Goal: Transaction & Acquisition: Book appointment/travel/reservation

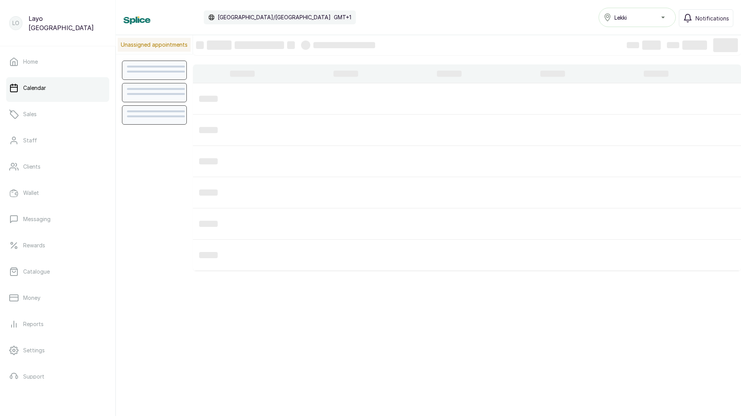
scroll to position [260, 0]
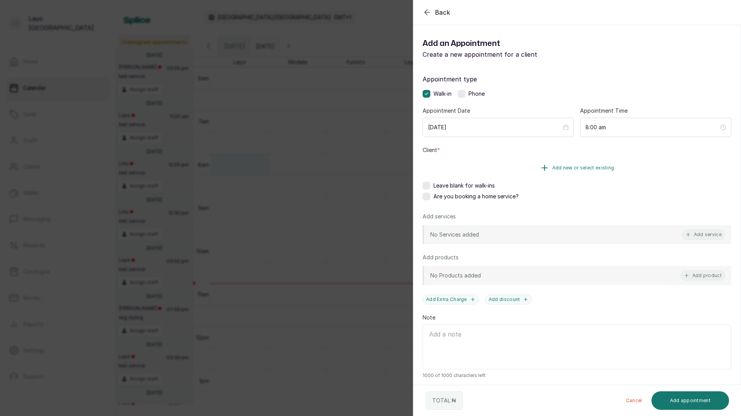
click at [511, 162] on button "Add new or select existing" at bounding box center [576, 168] width 309 height 22
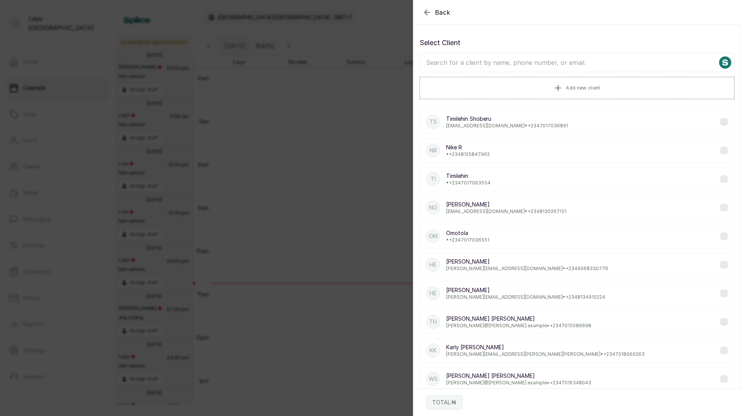
click at [473, 150] on p "Nike R" at bounding box center [468, 148] width 44 height 8
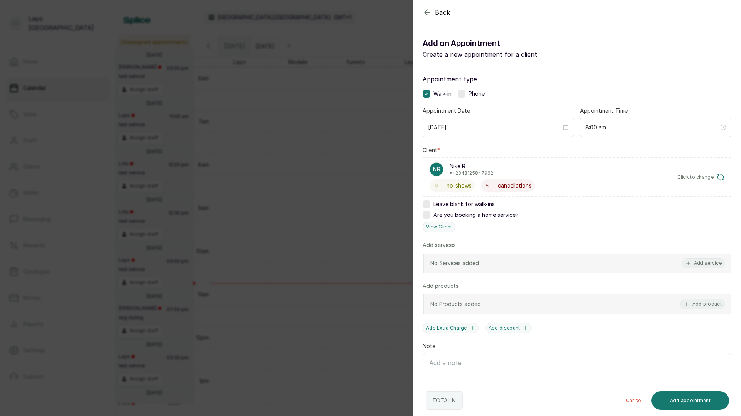
scroll to position [32, 0]
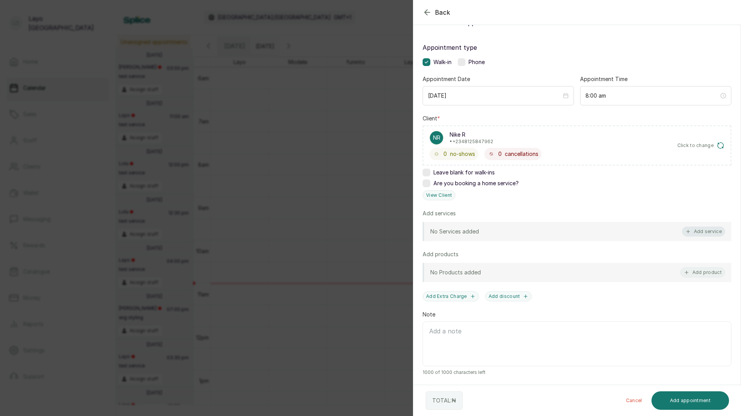
click at [704, 229] on button "Add service" at bounding box center [703, 231] width 43 height 10
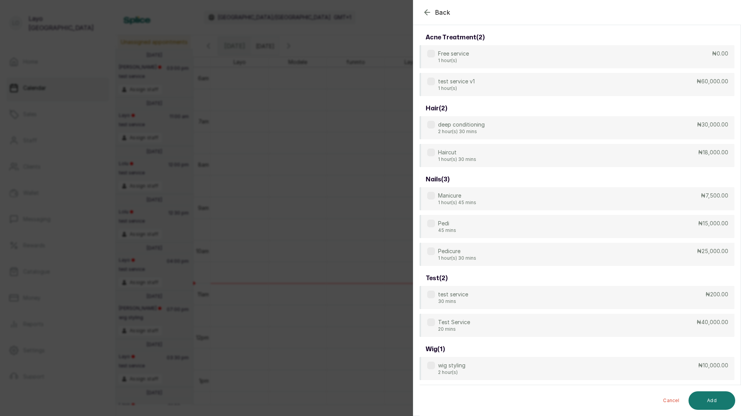
scroll to position [31, 0]
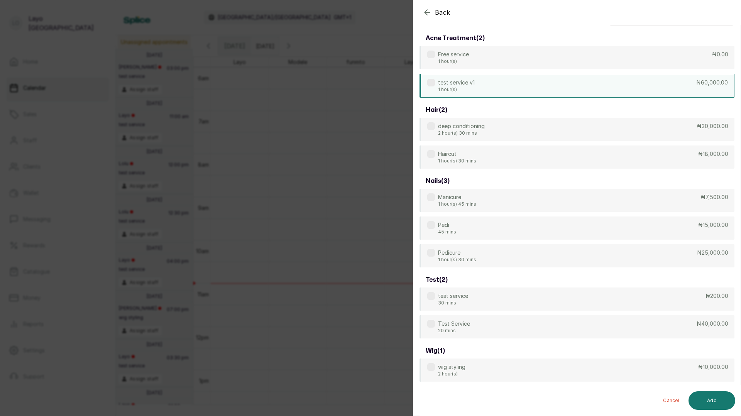
click at [496, 84] on div "test service v1 1 hour(s) ₦60,000.00" at bounding box center [576, 86] width 315 height 24
click at [713, 400] on button "Add" at bounding box center [711, 400] width 47 height 19
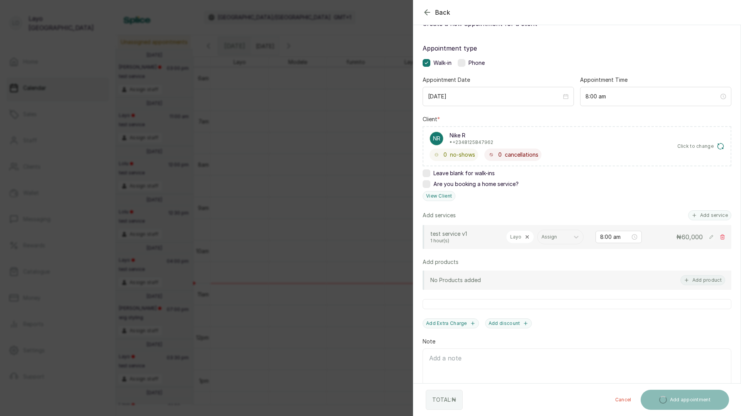
scroll to position [58, 0]
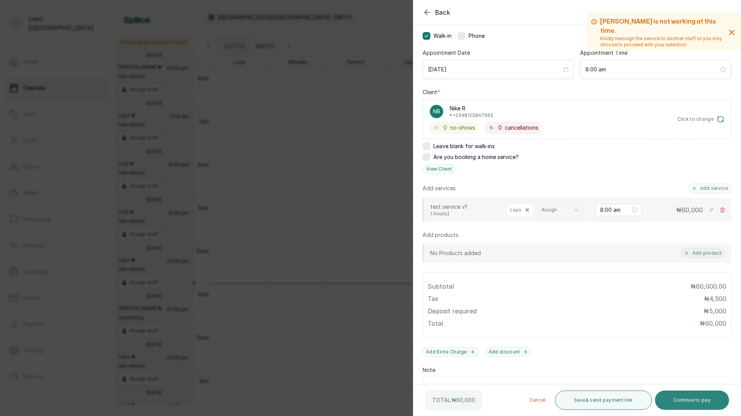
click at [691, 401] on button "Continue to pay" at bounding box center [692, 399] width 74 height 19
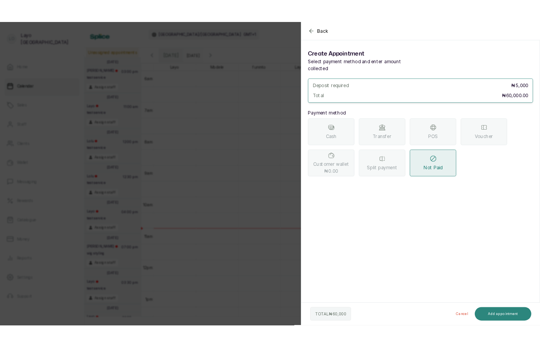
scroll to position [0, 0]
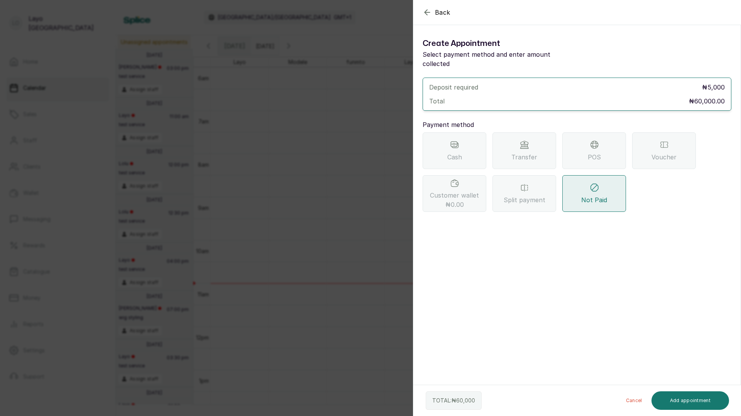
click at [452, 152] on span "Cash" at bounding box center [454, 156] width 15 height 9
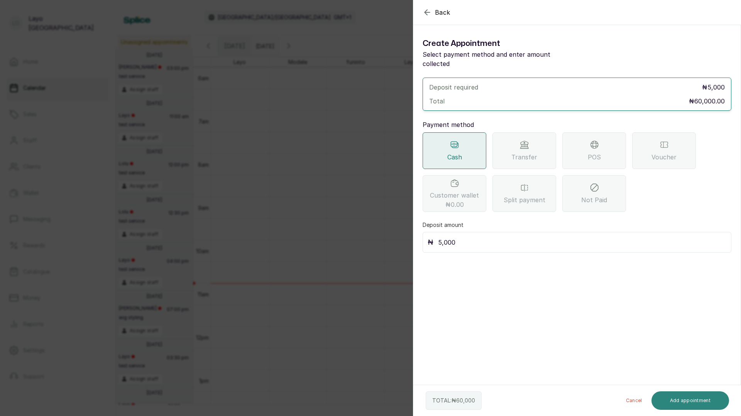
click at [686, 402] on button "Add appointment" at bounding box center [690, 400] width 78 height 19
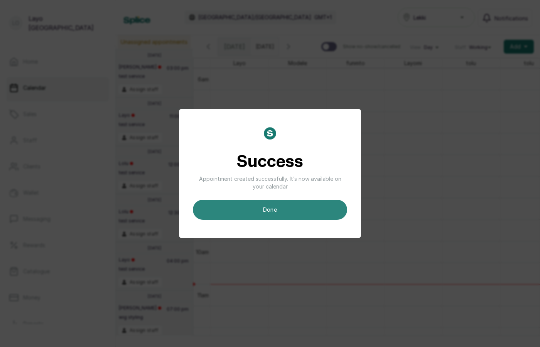
click at [269, 204] on button "done" at bounding box center [270, 210] width 154 height 20
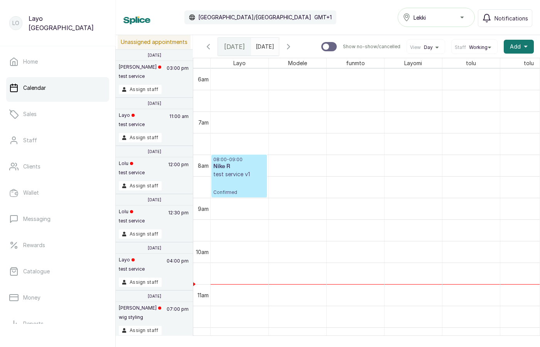
click at [236, 179] on div "08:00 - 09:00 Nike R test service v1 Confirmed" at bounding box center [239, 176] width 52 height 39
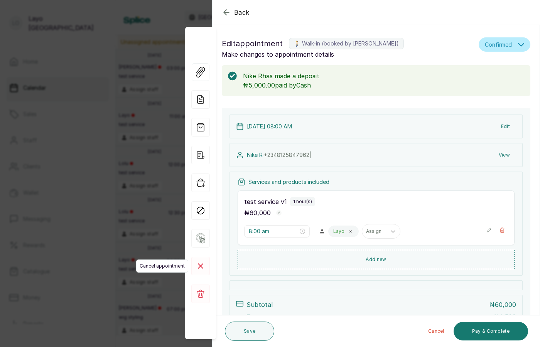
click at [198, 266] on rect at bounding box center [200, 266] width 19 height 19
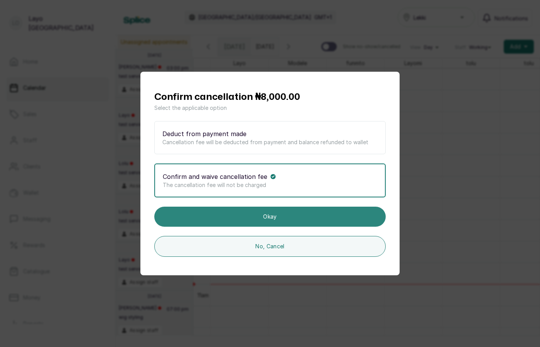
click at [254, 219] on button "Okay" at bounding box center [269, 217] width 231 height 20
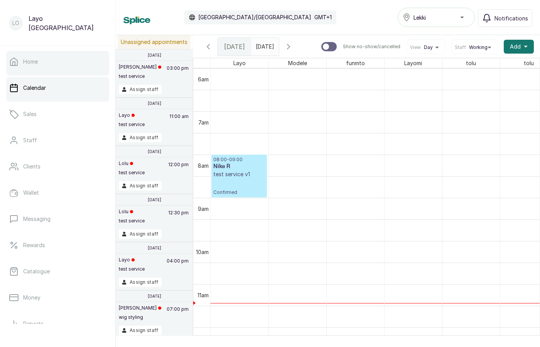
click at [37, 64] on p "Home" at bounding box center [30, 62] width 15 height 8
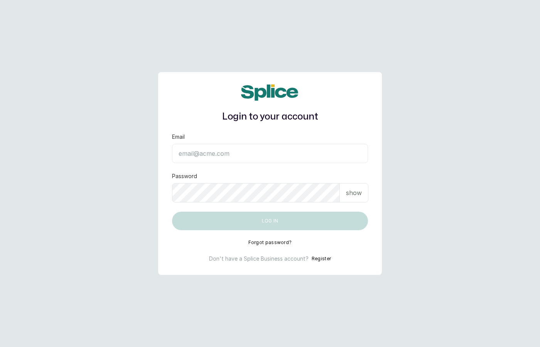
click at [446, 179] on main "Login to your account Email Password show Log in Forgot password? Don't have a …" at bounding box center [270, 173] width 540 height 347
